Goal: Information Seeking & Learning: Learn about a topic

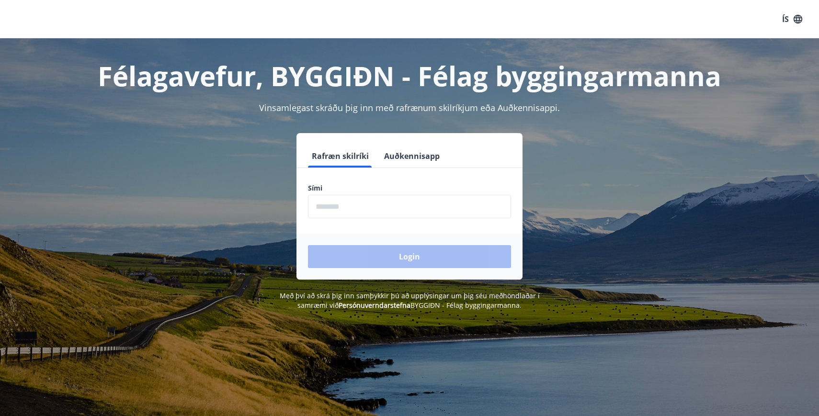
click at [373, 207] on input "phone" at bounding box center [409, 206] width 203 height 23
click at [803, 18] on button "ÍS" at bounding box center [792, 19] width 31 height 17
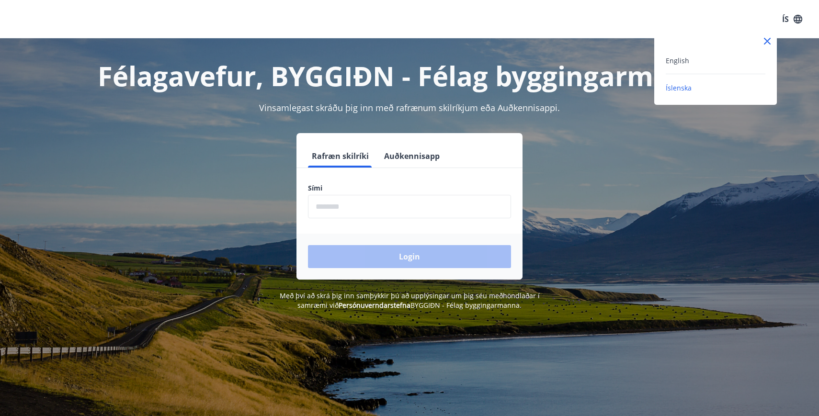
click at [688, 59] on div "English" at bounding box center [716, 60] width 100 height 11
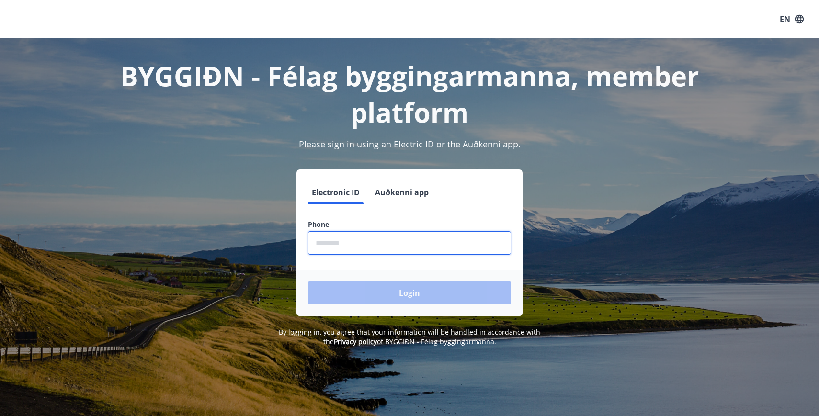
click at [349, 236] on input "phone" at bounding box center [409, 242] width 203 height 23
type input "********"
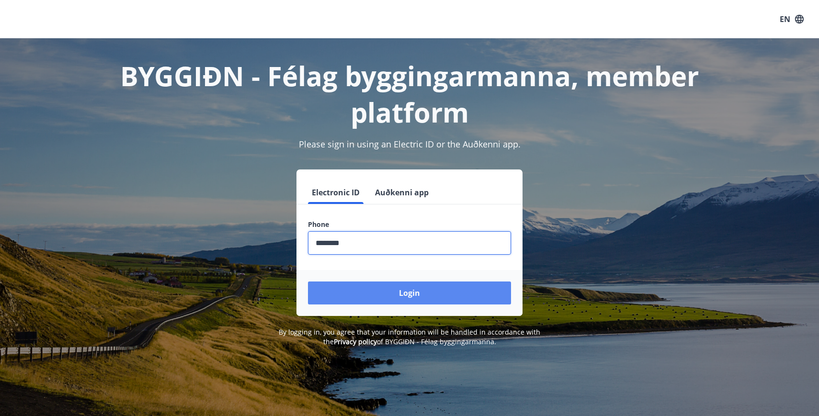
click at [396, 295] on button "Login" at bounding box center [409, 293] width 203 height 23
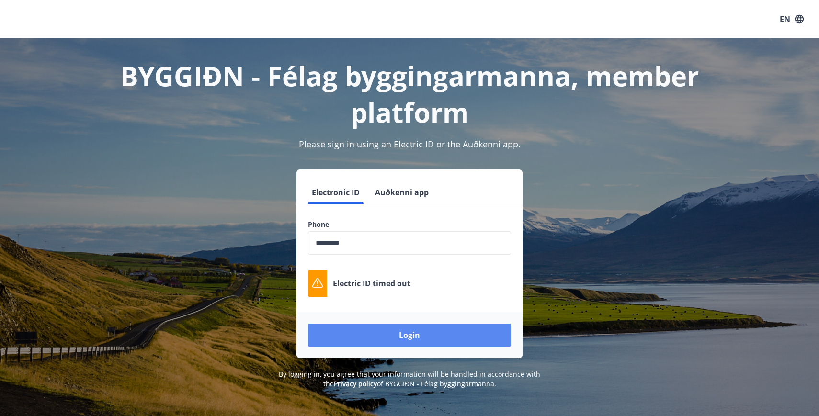
click at [428, 339] on button "Login" at bounding box center [409, 335] width 203 height 23
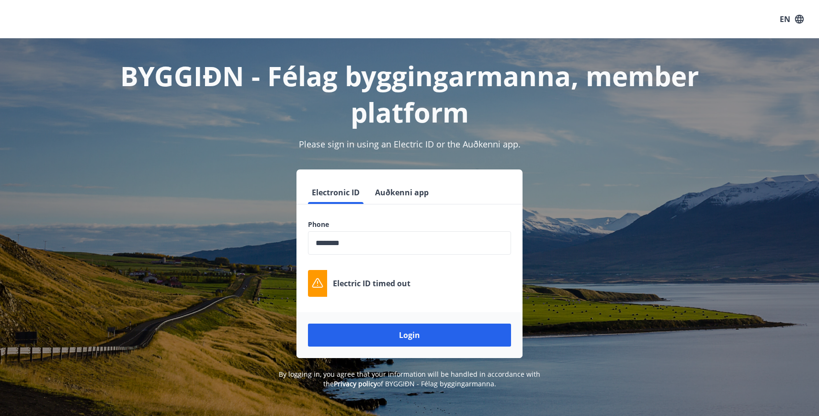
click at [332, 245] on input "phone" at bounding box center [409, 242] width 203 height 23
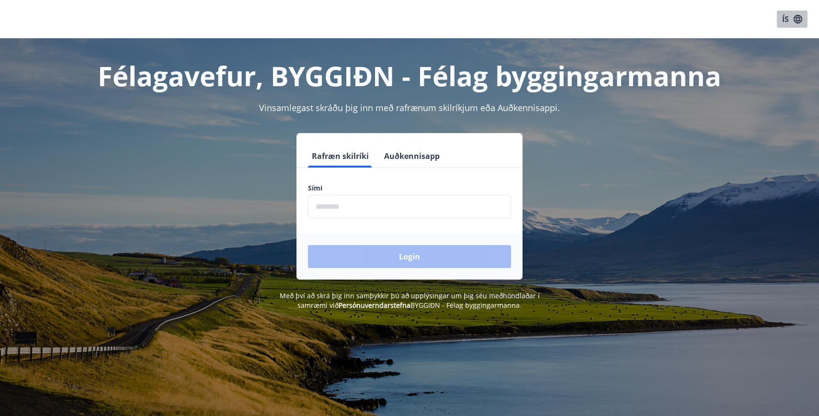
click at [800, 21] on icon "button" at bounding box center [798, 19] width 11 height 11
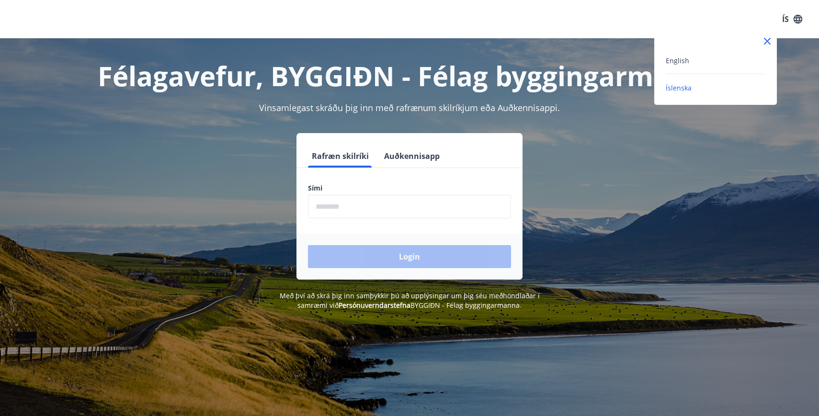
click at [710, 61] on div "English" at bounding box center [716, 60] width 100 height 11
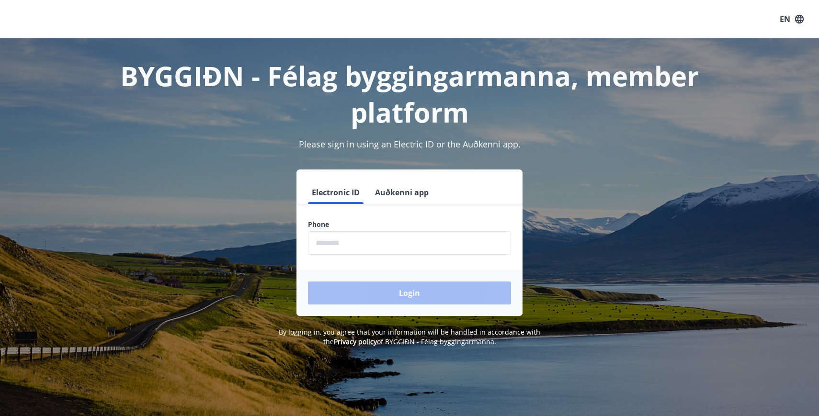
click at [405, 191] on button "Auðkenni app" at bounding box center [401, 192] width 61 height 23
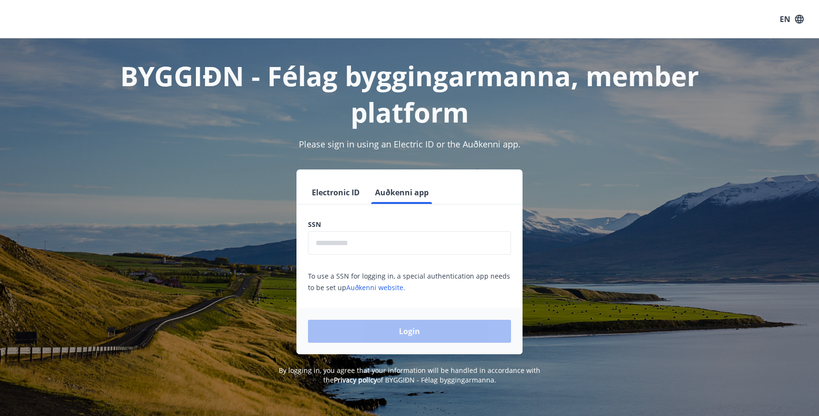
click at [328, 191] on button "Electronic ID" at bounding box center [336, 192] width 56 height 23
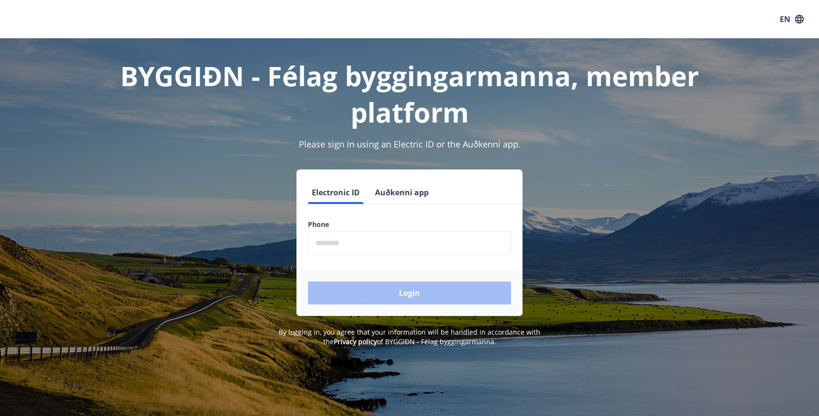
click at [326, 242] on input "phone" at bounding box center [409, 242] width 203 height 23
type input "********"
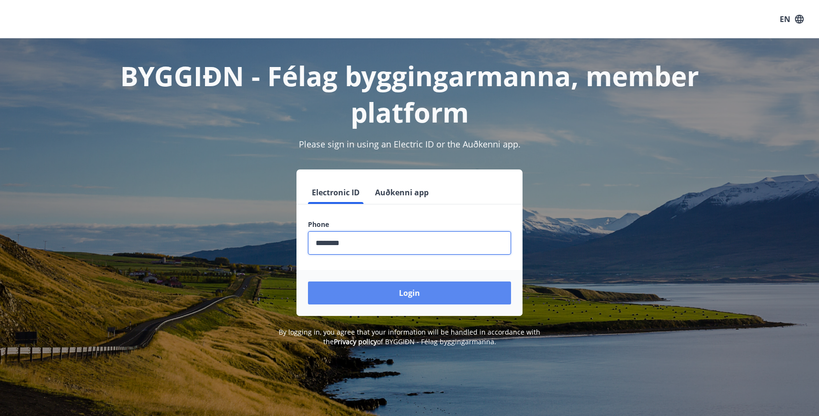
click at [417, 296] on button "Login" at bounding box center [409, 293] width 203 height 23
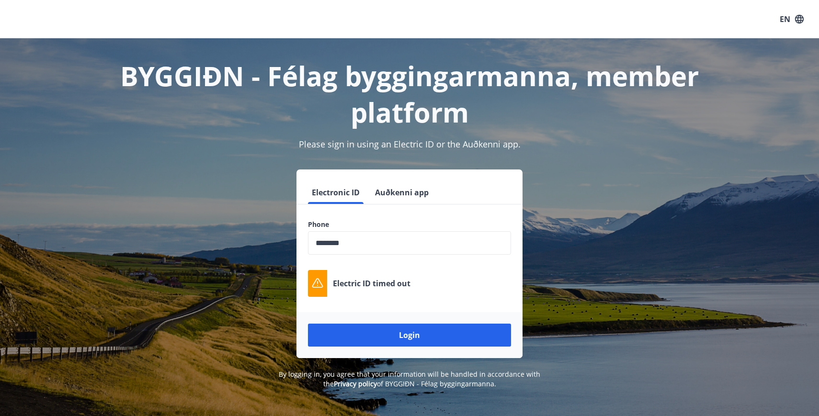
click at [421, 192] on button "Auðkenni app" at bounding box center [401, 192] width 61 height 23
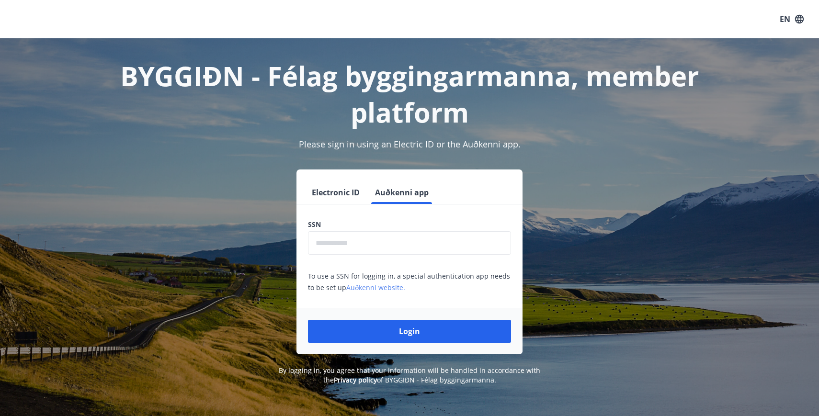
click at [370, 289] on link "Auðkenni website." at bounding box center [375, 287] width 59 height 9
click at [333, 190] on button "Electronic ID" at bounding box center [336, 192] width 56 height 23
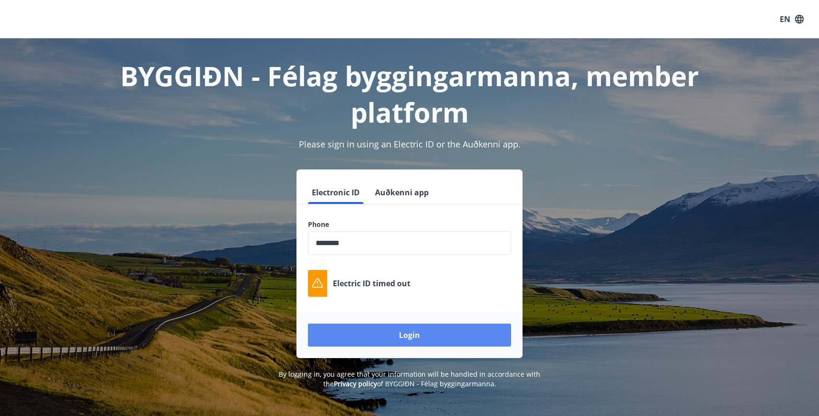
click at [391, 337] on button "Login" at bounding box center [409, 335] width 203 height 23
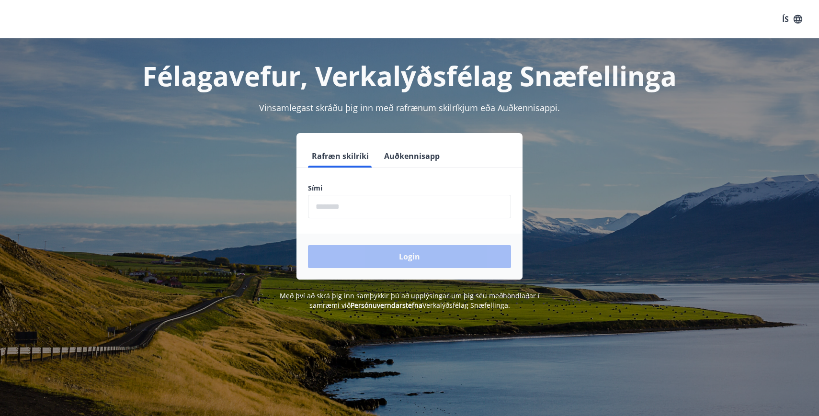
click at [341, 205] on input "phone" at bounding box center [409, 206] width 203 height 23
type input "********"
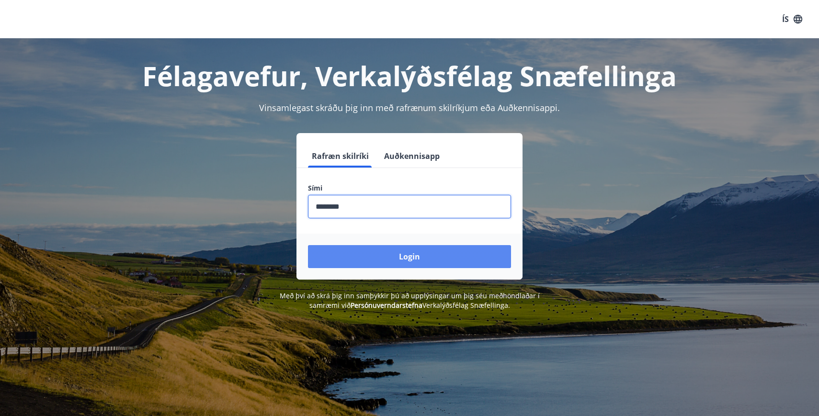
click at [394, 259] on button "Login" at bounding box center [409, 256] width 203 height 23
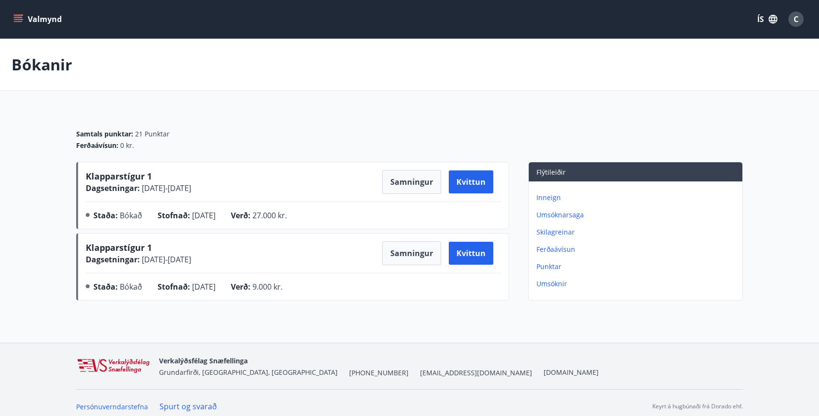
scroll to position [7, 0]
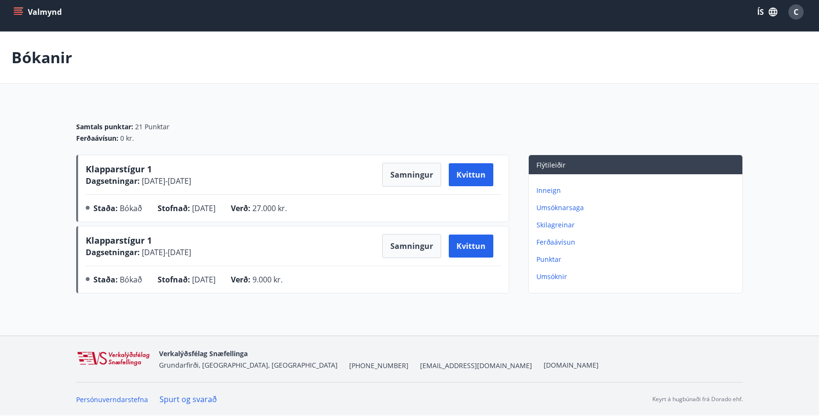
click at [765, 11] on button "ÍS" at bounding box center [767, 11] width 31 height 17
click at [674, 52] on div "English" at bounding box center [691, 52] width 100 height 11
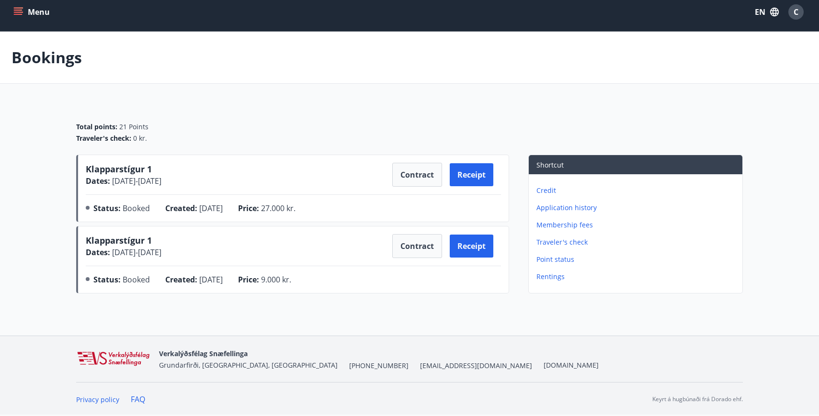
click at [35, 12] on button "Menu" at bounding box center [32, 11] width 42 height 17
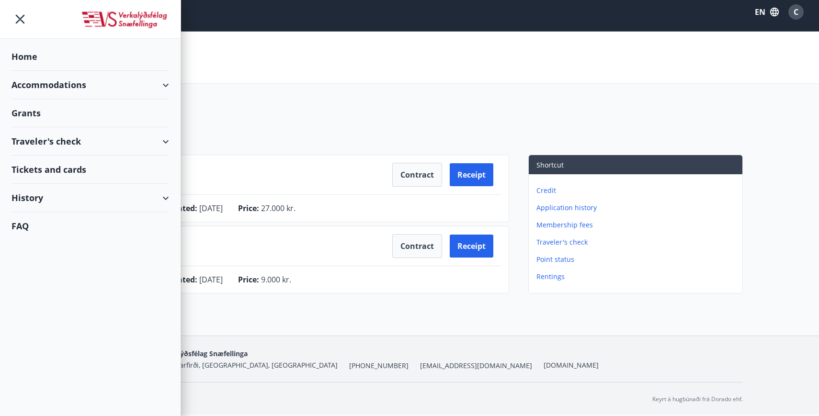
click at [94, 71] on div "Grants" at bounding box center [90, 57] width 158 height 28
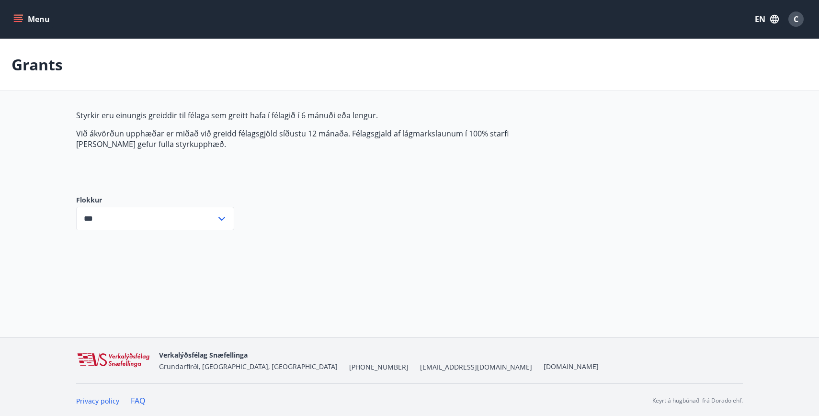
click at [227, 216] on icon at bounding box center [221, 218] width 11 height 11
click at [772, 23] on icon "button" at bounding box center [774, 19] width 11 height 11
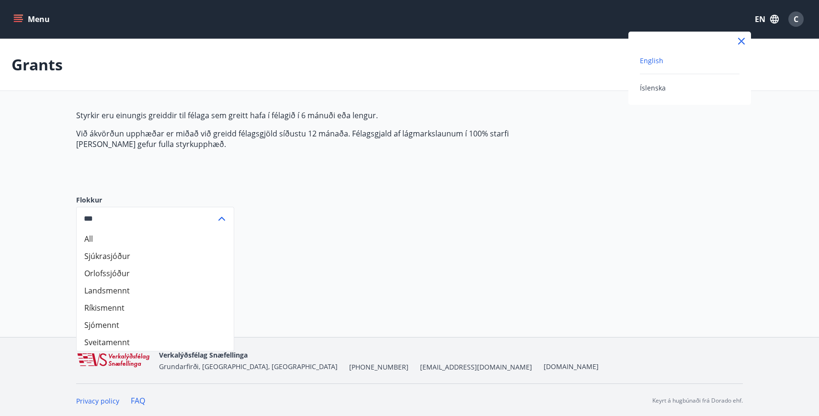
click at [662, 60] on span "English" at bounding box center [651, 60] width 23 height 9
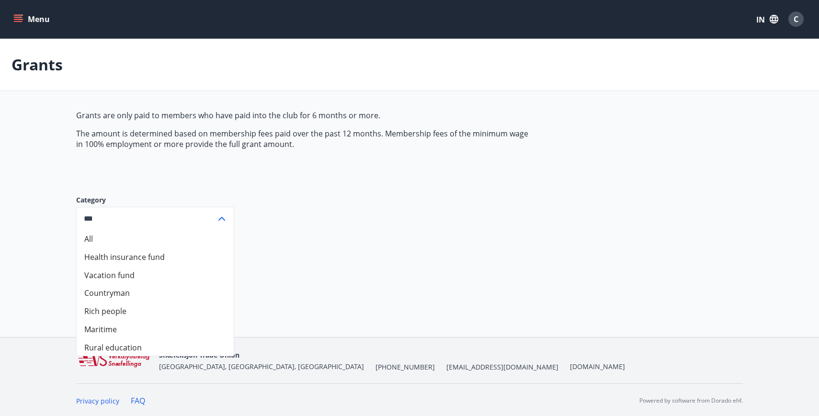
scroll to position [1, 0]
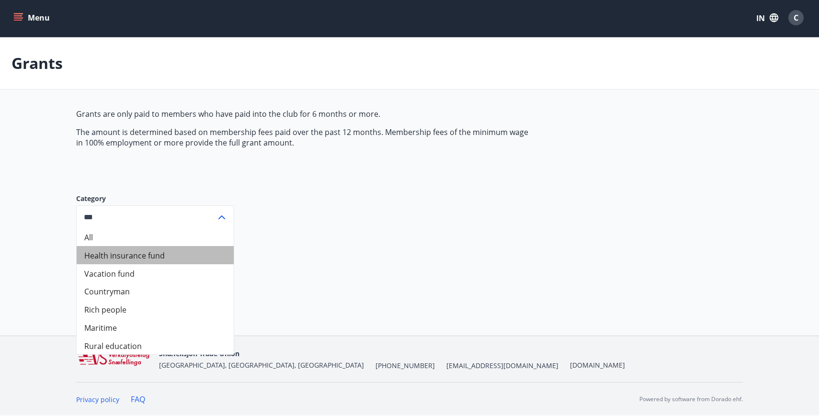
click at [163, 258] on font "Health insurance fund" at bounding box center [124, 255] width 80 height 11
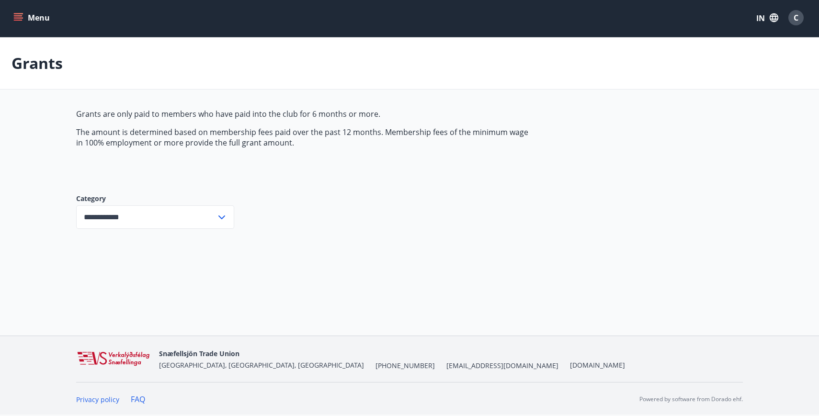
click at [218, 220] on icon at bounding box center [221, 217] width 11 height 11
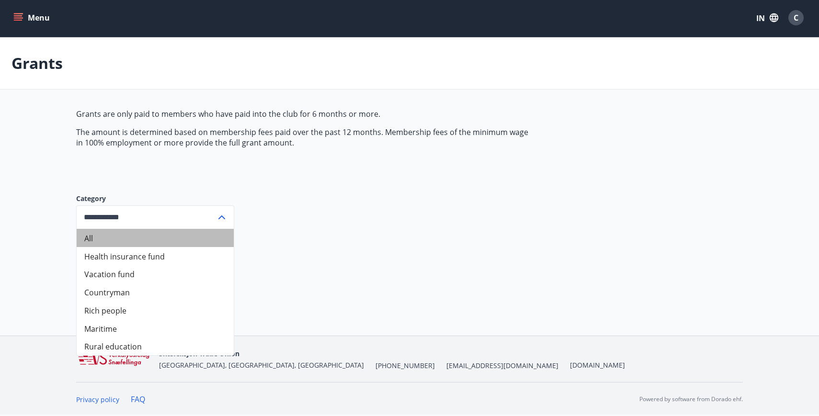
click at [133, 241] on li "All" at bounding box center [155, 238] width 157 height 18
type input "***"
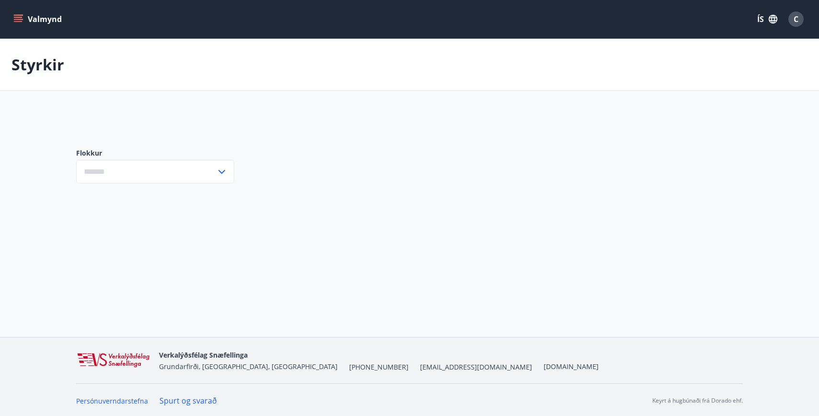
type input "***"
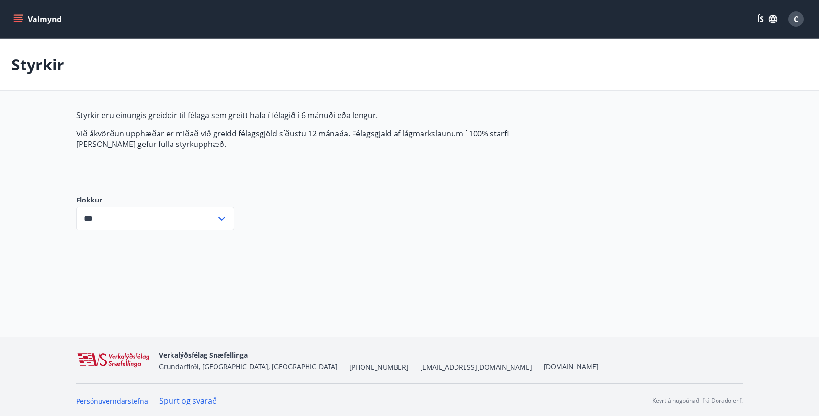
click at [227, 222] on div "*** ​" at bounding box center [155, 218] width 158 height 23
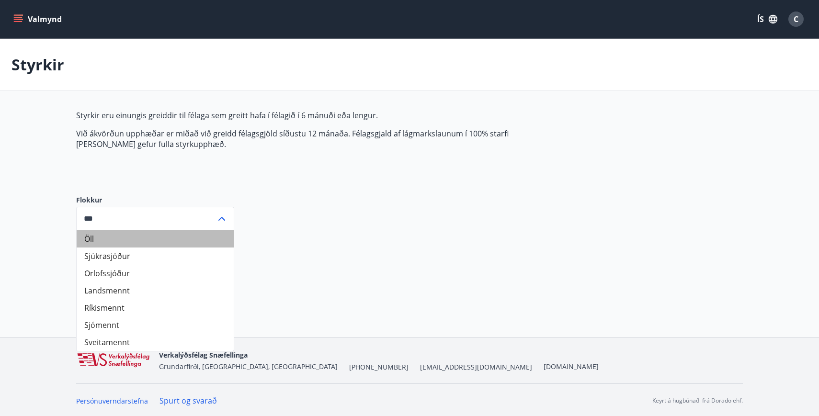
click at [217, 238] on li "Öll" at bounding box center [155, 238] width 157 height 17
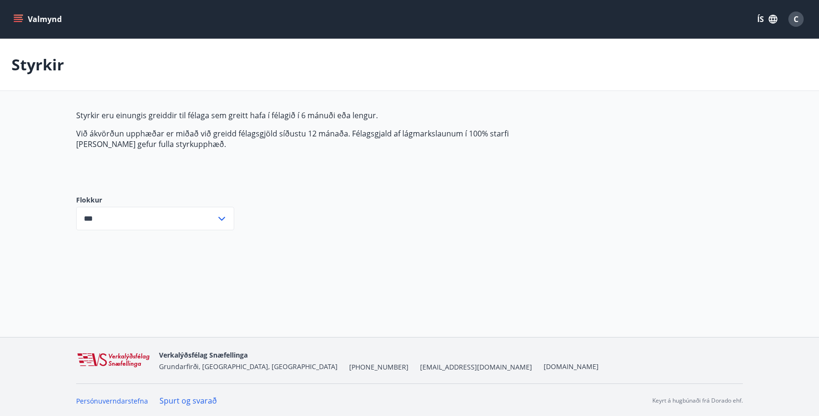
click at [777, 21] on icon "button" at bounding box center [773, 19] width 11 height 11
click at [666, 63] on div "English" at bounding box center [691, 60] width 100 height 11
click at [27, 19] on button "Menu" at bounding box center [32, 19] width 42 height 17
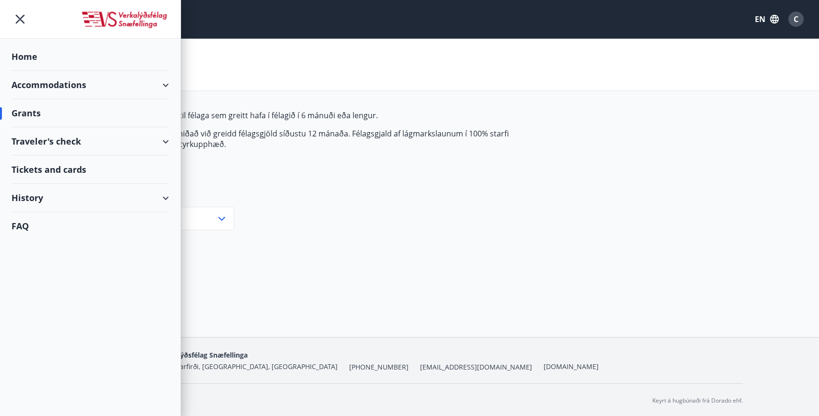
click at [67, 171] on div "Tickets and cards" at bounding box center [90, 170] width 158 height 28
click at [332, 211] on div "Styrkir eru einungis greiddir til félaga sem greitt hafa í félagið í 6 mánuði e…" at bounding box center [409, 177] width 667 height 135
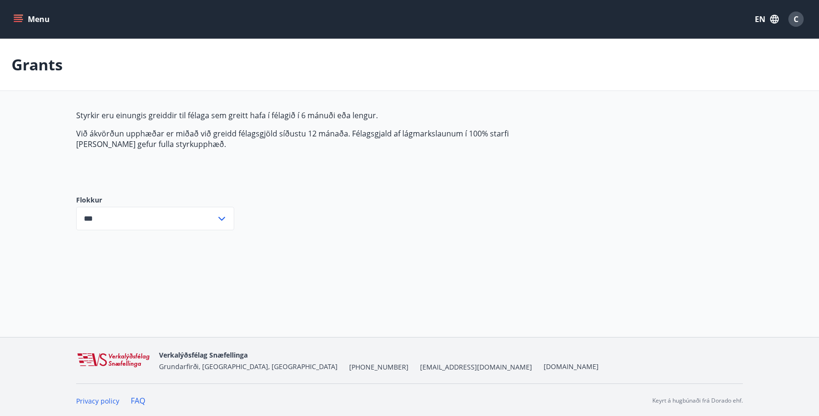
click at [15, 18] on icon "menu" at bounding box center [18, 19] width 10 height 10
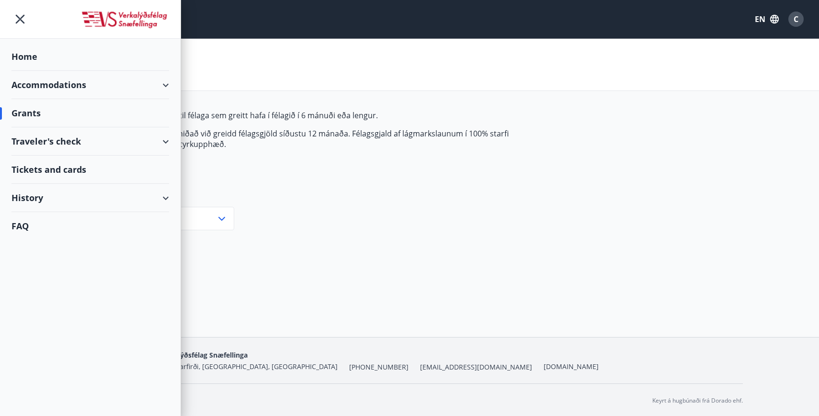
click at [21, 19] on icon "menu" at bounding box center [19, 19] width 17 height 17
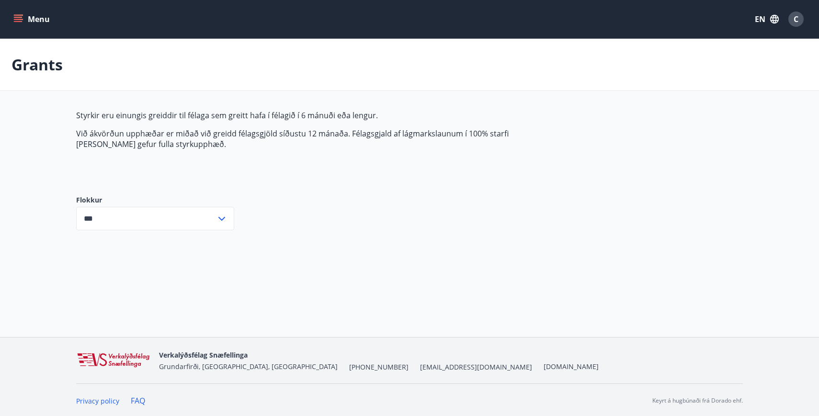
click at [40, 18] on button "Menu" at bounding box center [32, 19] width 42 height 17
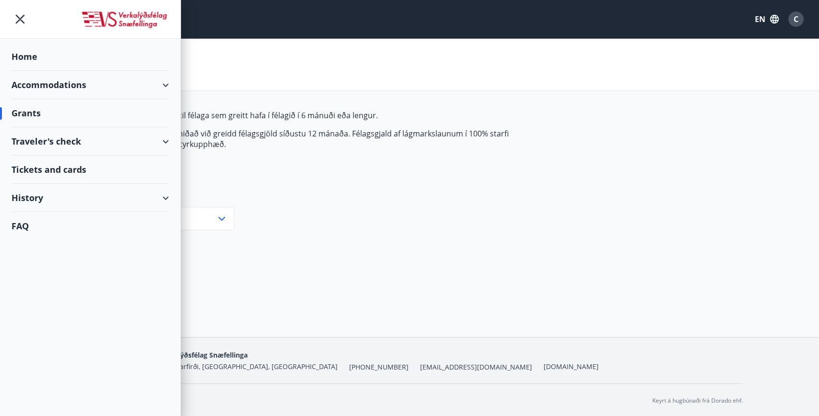
click at [121, 25] on img at bounding box center [124, 20] width 89 height 19
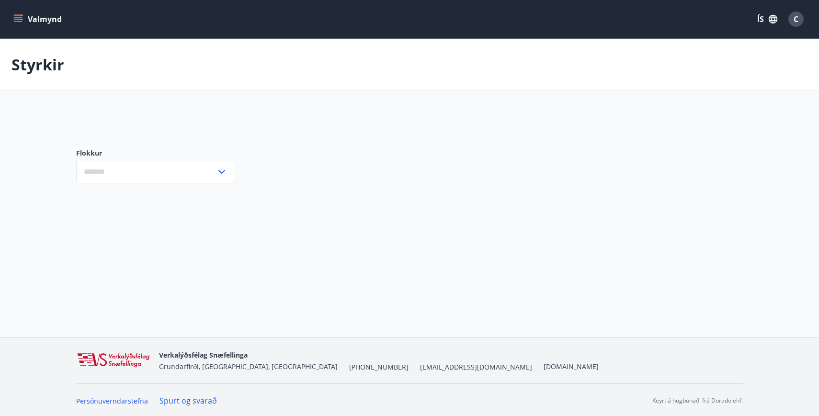
type input "***"
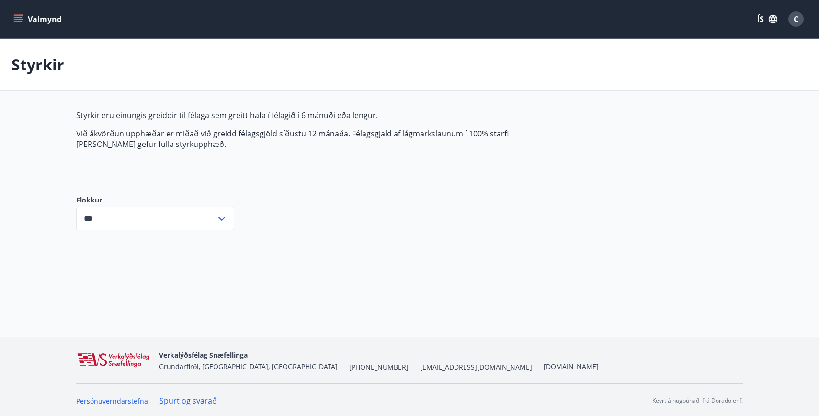
click at [796, 21] on span "C" at bounding box center [796, 19] width 5 height 11
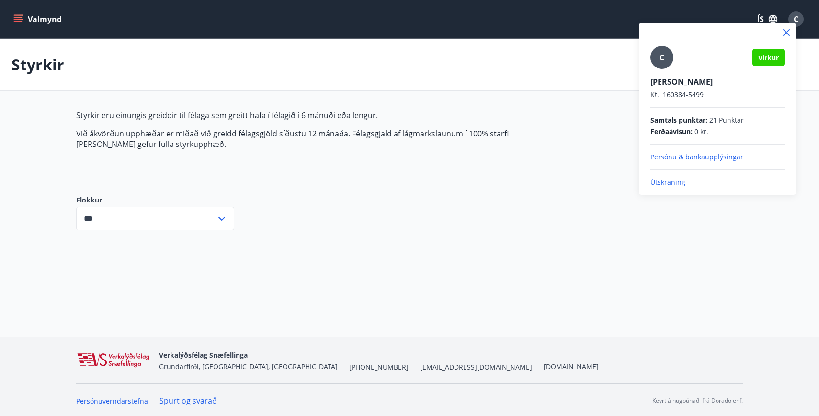
click at [571, 120] on div at bounding box center [409, 208] width 819 height 416
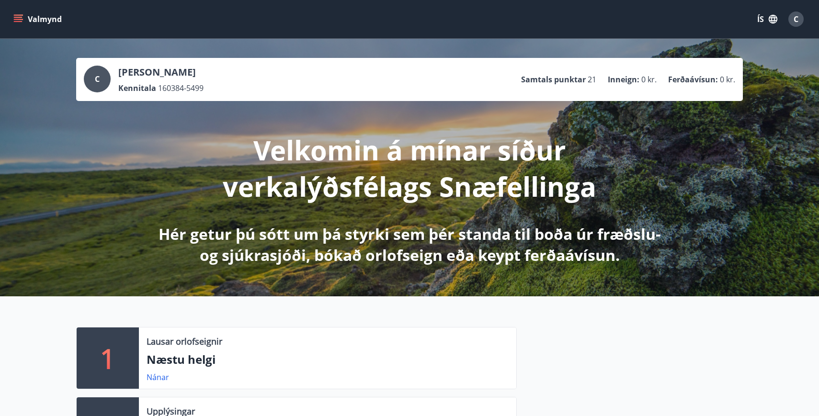
click at [797, 21] on span "C" at bounding box center [796, 19] width 5 height 11
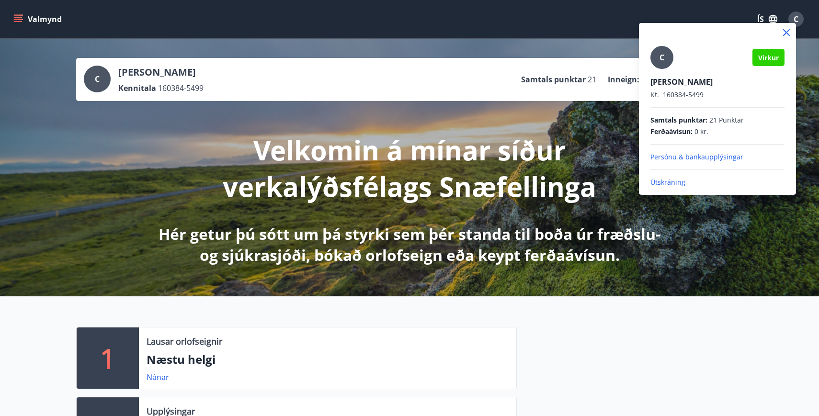
click at [672, 183] on p "Útskráning" at bounding box center [717, 183] width 134 height 10
